Goal: Check status

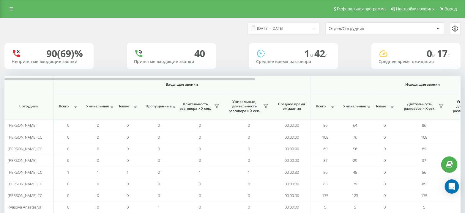
click at [333, 31] on div "Отдел/Сотрудник" at bounding box center [385, 29] width 118 height 12
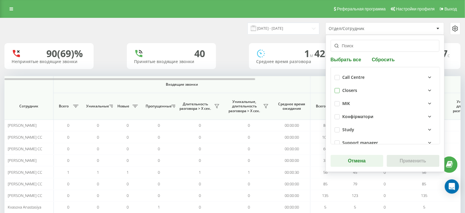
click at [337, 88] on label at bounding box center [337, 88] width 5 height 0
checkbox input "true"
click at [412, 165] on button "Применить" at bounding box center [413, 161] width 53 height 12
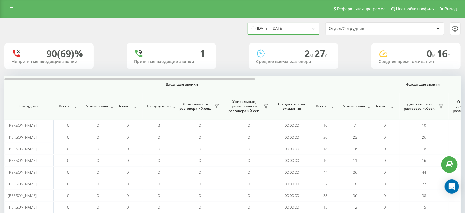
click at [280, 27] on input "[DATE] - [DATE]" at bounding box center [284, 29] width 72 height 12
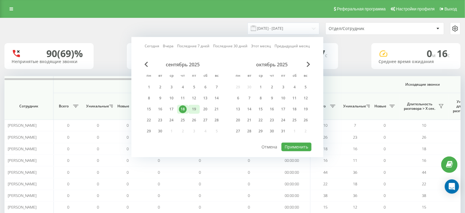
click at [195, 108] on div "19" at bounding box center [194, 109] width 8 height 8
click at [294, 145] on button "Применить" at bounding box center [296, 146] width 30 height 9
type input "[DATE] - [DATE]"
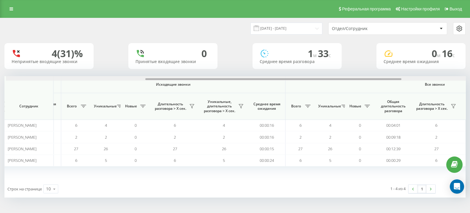
scroll to position [0, 251]
drag, startPoint x: 211, startPoint y: 80, endPoint x: 351, endPoint y: 88, distance: 139.9
click at [351, 88] on div "Входящие звонки Исходящие звонки Все звонки Сотрудник Всего Уникальные Новые Пр…" at bounding box center [234, 128] width 461 height 104
